Goal: Complete application form

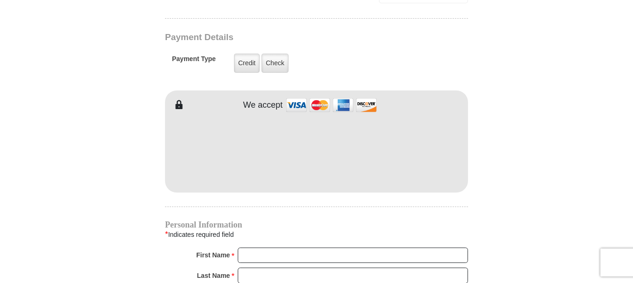
click at [292, 56] on div "Credit Credit Check Check" at bounding box center [261, 63] width 91 height 27
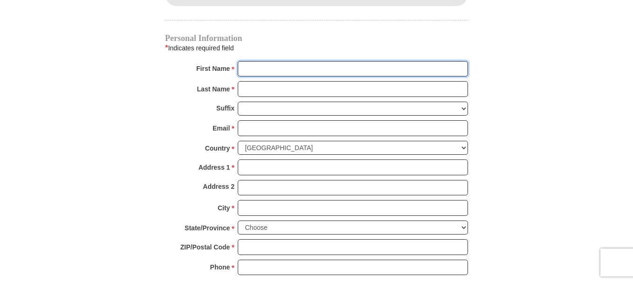
click at [292, 61] on input "First Name *" at bounding box center [353, 69] width 230 height 16
type input "frad"
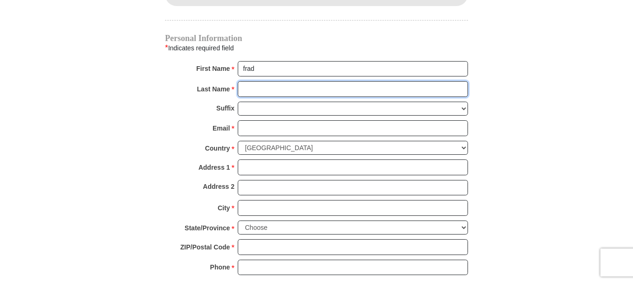
click at [296, 81] on input "Last Name *" at bounding box center [353, 89] width 230 height 16
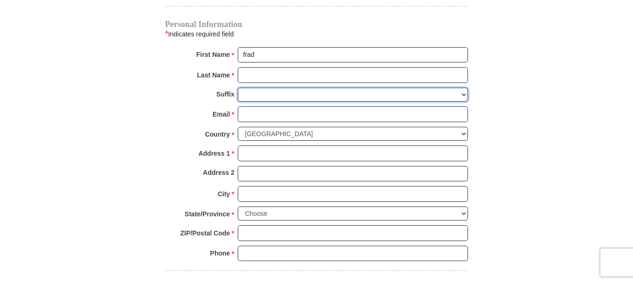
click at [299, 95] on select "[PERSON_NAME] I II III IV V VI" at bounding box center [353, 95] width 230 height 14
click at [238, 90] on select "[PERSON_NAME] I II III IV V VI" at bounding box center [353, 95] width 230 height 14
click at [283, 93] on select "[PERSON_NAME] I II III IV V VI" at bounding box center [353, 95] width 230 height 14
click at [287, 95] on select "[PERSON_NAME] I II III IV V VI" at bounding box center [353, 95] width 230 height 14
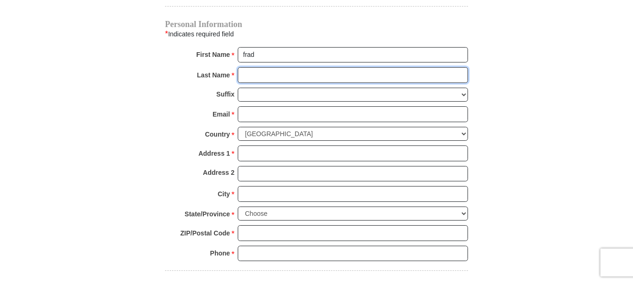
click at [271, 78] on input "Last Name *" at bounding box center [353, 75] width 230 height 16
type input "[PERSON_NAME]"
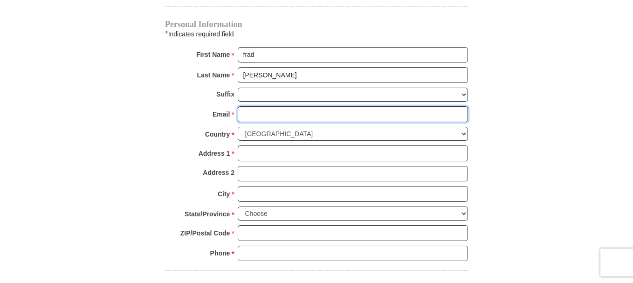
click at [286, 116] on input "Email *" at bounding box center [353, 114] width 230 height 16
type input "[EMAIL_ADDRESS][DOMAIN_NAME]"
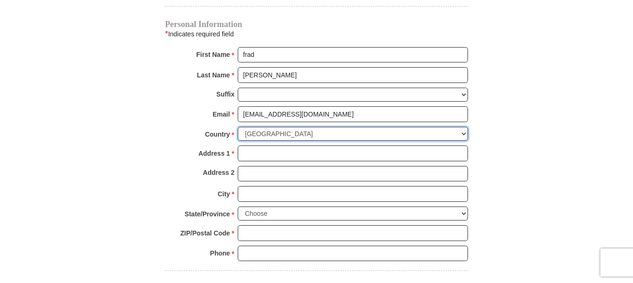
select select "PH"
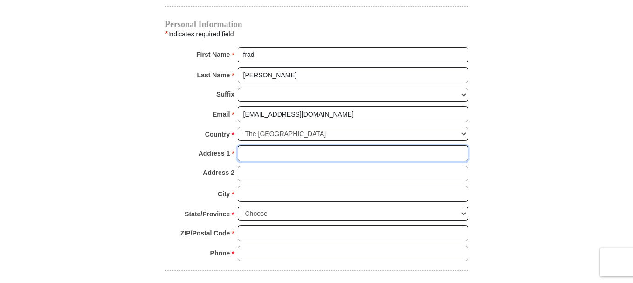
type input "[STREET_ADDRESS]"
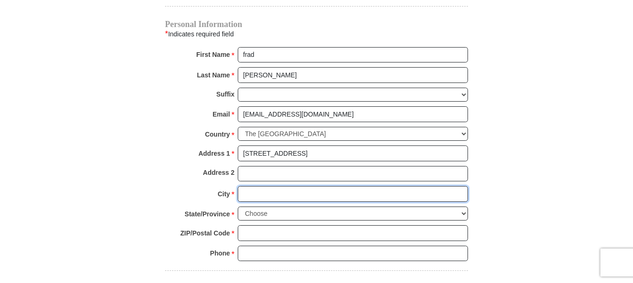
type input "[GEOGRAPHIC_DATA]"
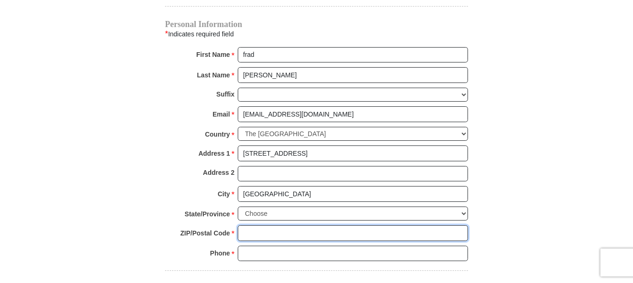
type input "97251-9614"
type input "09518565835"
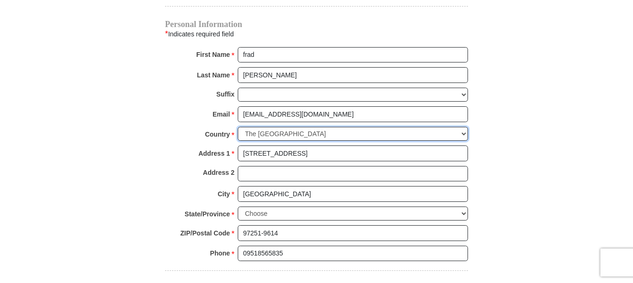
click at [317, 135] on select "[GEOGRAPHIC_DATA] [GEOGRAPHIC_DATA] [GEOGRAPHIC_DATA] [GEOGRAPHIC_DATA] [GEOGRA…" at bounding box center [353, 134] width 230 height 14
select select "US"
click at [238, 129] on select "[GEOGRAPHIC_DATA] [GEOGRAPHIC_DATA] [GEOGRAPHIC_DATA] [GEOGRAPHIC_DATA] [GEOGRA…" at bounding box center [353, 134] width 230 height 14
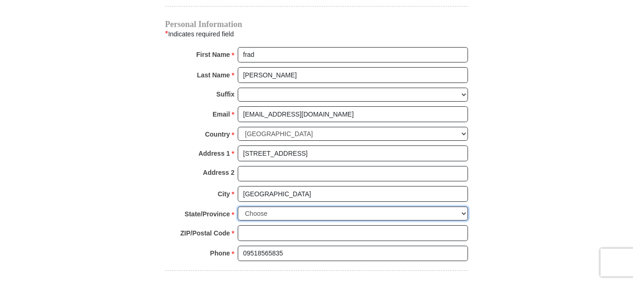
click at [264, 217] on select "Choose [US_STATE] [US_STATE] [US_STATE] [US_STATE] [US_STATE] Armed Forces Amer…" at bounding box center [353, 214] width 230 height 14
select select "OR"
click at [238, 209] on select "Choose [US_STATE] [US_STATE] [US_STATE] [US_STATE] [US_STATE] Armed Forces Amer…" at bounding box center [353, 214] width 230 height 14
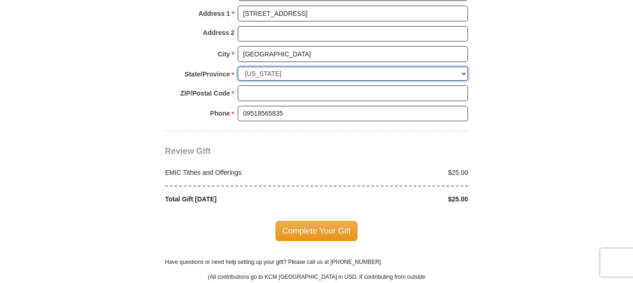
scroll to position [1175, 0]
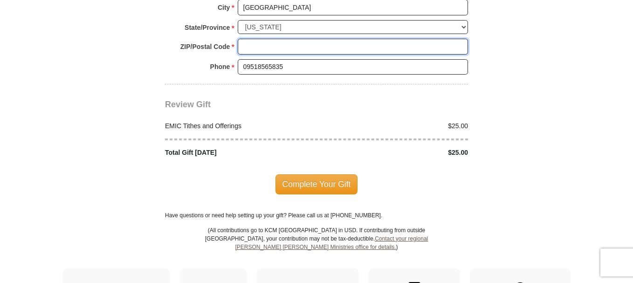
click at [286, 45] on input "ZIP/Postal Code *" at bounding box center [353, 47] width 230 height 16
type input "97251-9614"
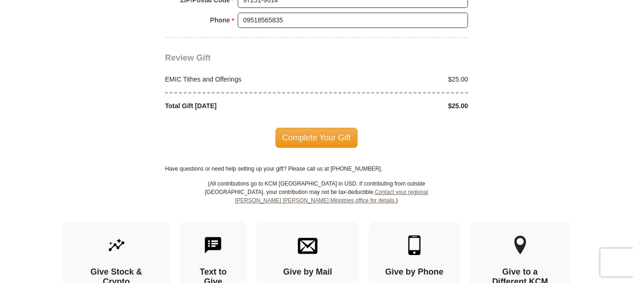
click at [326, 137] on span "Complete Your Gift" at bounding box center [317, 138] width 83 height 20
